Goal: Check status: Check status

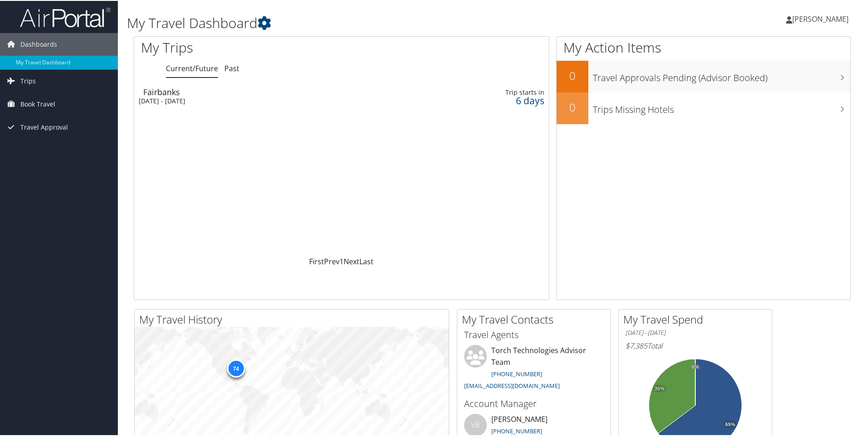
click at [802, 19] on span "[PERSON_NAME]" at bounding box center [820, 18] width 56 height 10
click at [767, 53] on link "My Settings" at bounding box center [795, 49] width 101 height 15
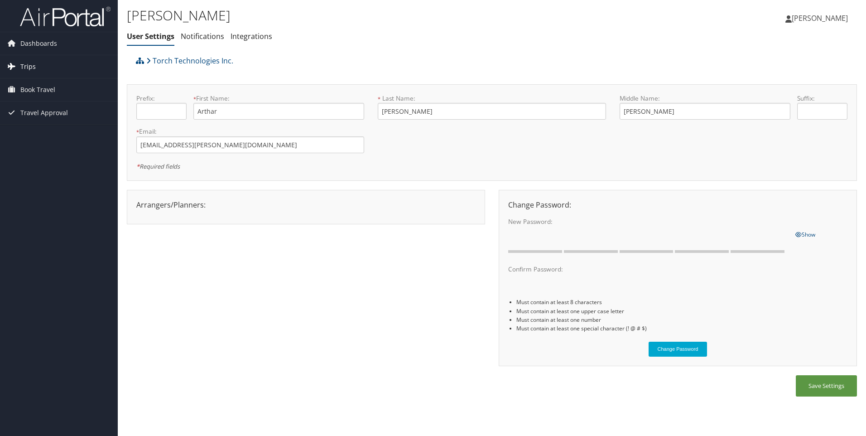
click at [28, 65] on span "Trips" at bounding box center [27, 66] width 15 height 23
click at [34, 85] on link "Current/Future Trips" at bounding box center [59, 85] width 118 height 14
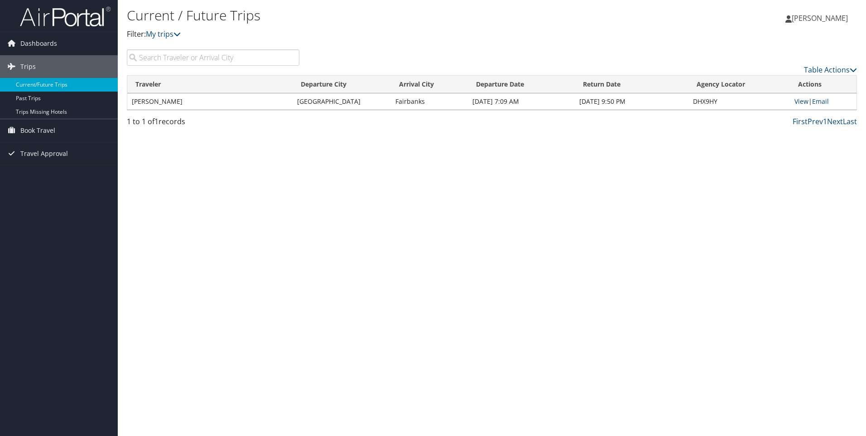
click at [804, 102] on link "View" at bounding box center [802, 101] width 14 height 9
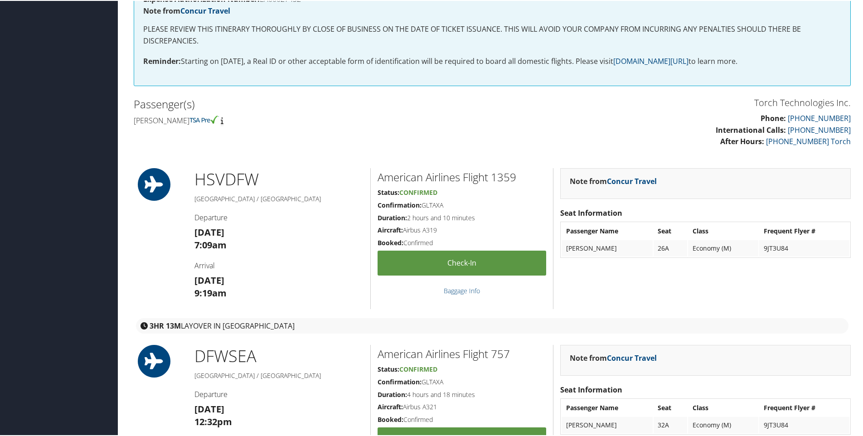
scroll to position [181, 0]
